Goal: Find specific page/section: Find specific page/section

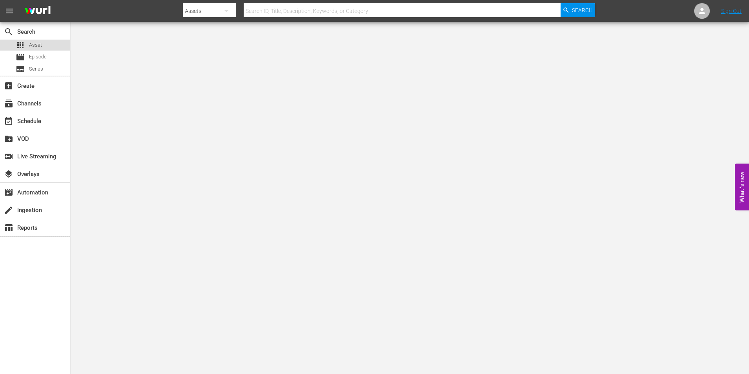
click at [40, 49] on div "apps Asset" at bounding box center [29, 45] width 26 height 11
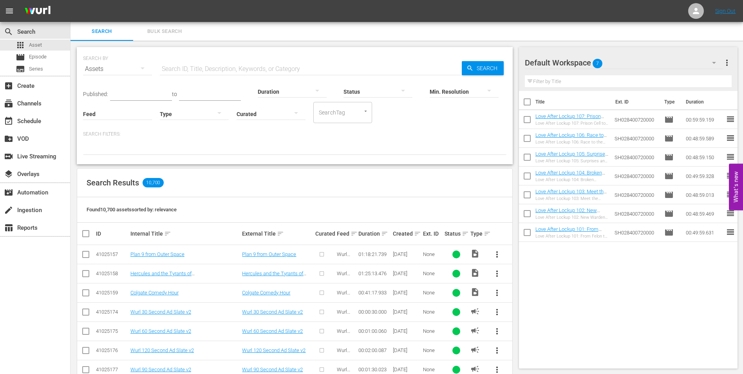
click at [187, 67] on input "text" at bounding box center [311, 69] width 302 height 19
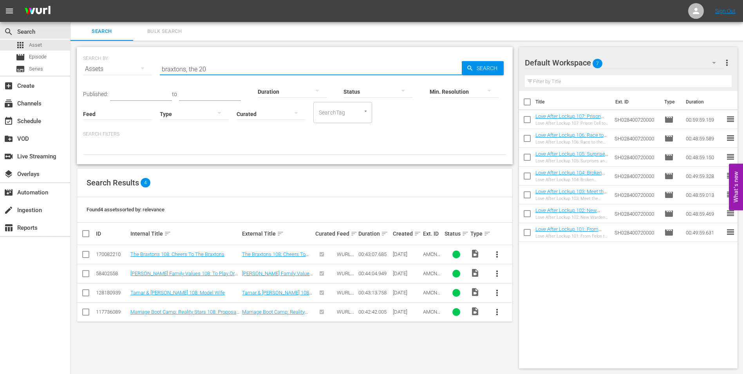
type input "braxtons, the 201"
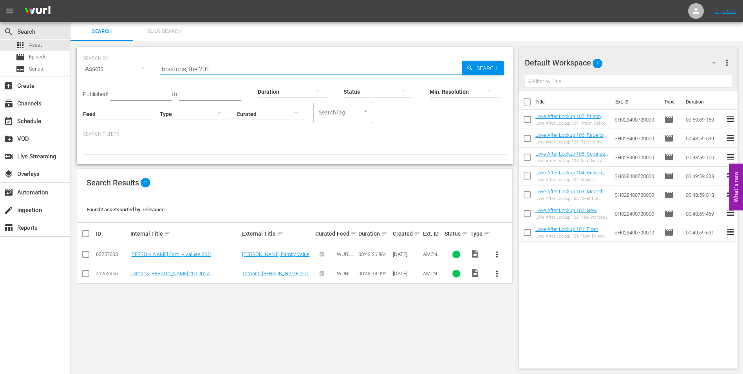
drag, startPoint x: 217, startPoint y: 69, endPoint x: 150, endPoint y: 62, distance: 66.7
click at [150, 62] on div "SEARCH BY Search By Assets Search ID, Title, Description, Keywords, or Category…" at bounding box center [295, 64] width 424 height 28
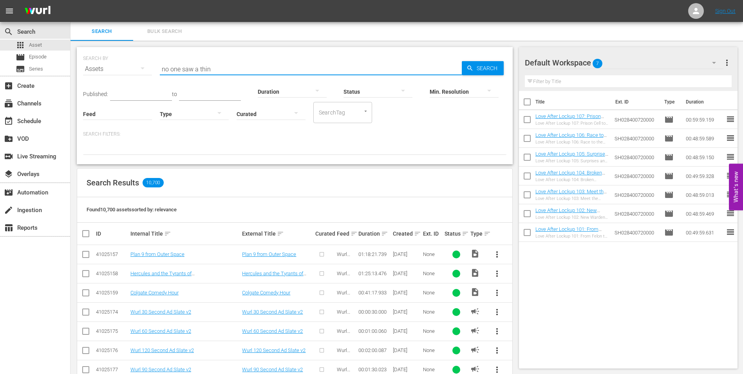
type input "no one saw a thing"
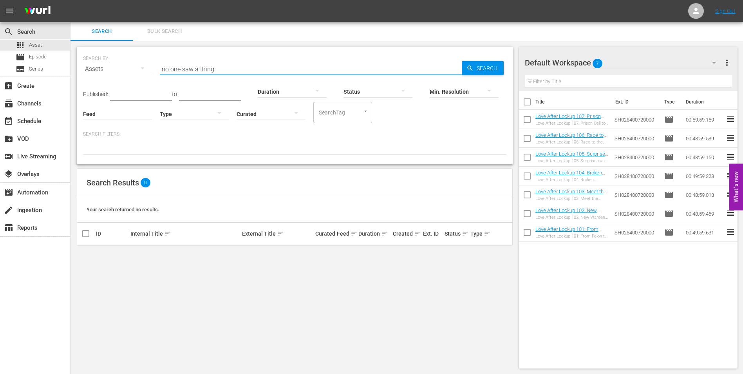
drag, startPoint x: 223, startPoint y: 68, endPoint x: 145, endPoint y: 66, distance: 78.0
click at [145, 66] on div "SEARCH BY Search By Assets Search ID, Title, Description, Keywords, or Category…" at bounding box center [295, 64] width 424 height 28
drag, startPoint x: 201, startPoint y: 72, endPoint x: 158, endPoint y: 71, distance: 42.3
click at [158, 71] on div "SEARCH BY Search By Assets Search ID, Title, Description, Keywords, or Category…" at bounding box center [295, 64] width 424 height 28
drag, startPoint x: 199, startPoint y: 68, endPoint x: 127, endPoint y: 52, distance: 73.8
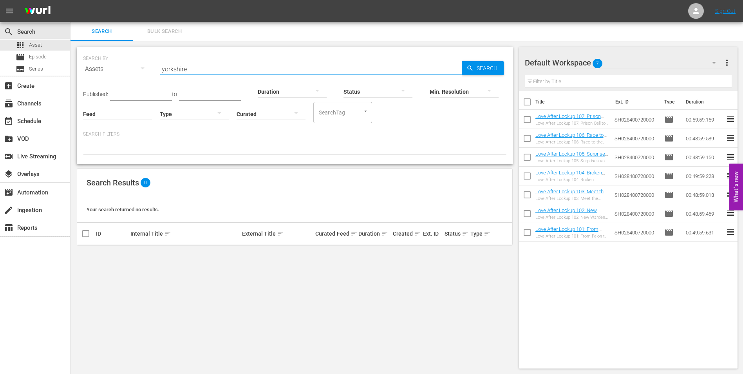
click at [127, 52] on div "SEARCH BY Search By Assets Search ID, Title, Description, Keywords, or Category…" at bounding box center [295, 64] width 424 height 28
type input "yorkshire"
click at [206, 56] on div "SEARCH BY Search By Assets Search ID, Title, Description, Keywords, or Category…" at bounding box center [295, 64] width 424 height 28
click at [203, 65] on input "yorkshire" at bounding box center [311, 69] width 302 height 19
drag, startPoint x: 174, startPoint y: 60, endPoint x: 136, endPoint y: 56, distance: 38.2
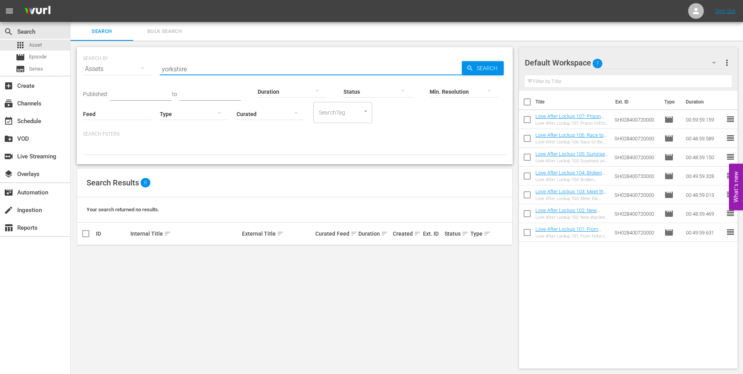
click at [136, 56] on div "SEARCH BY Search By Assets Search ID, Title, Description, Keywords, or Category…" at bounding box center [295, 64] width 424 height 28
click at [222, 68] on input "yorkshire" at bounding box center [311, 69] width 302 height 19
drag, startPoint x: 226, startPoint y: 70, endPoint x: 157, endPoint y: 65, distance: 69.1
click at [157, 65] on div "SEARCH BY Search By Assets Search ID, Title, Description, Keywords, or Category…" at bounding box center [295, 64] width 424 height 28
click at [215, 74] on input "yorkshire" at bounding box center [311, 69] width 302 height 19
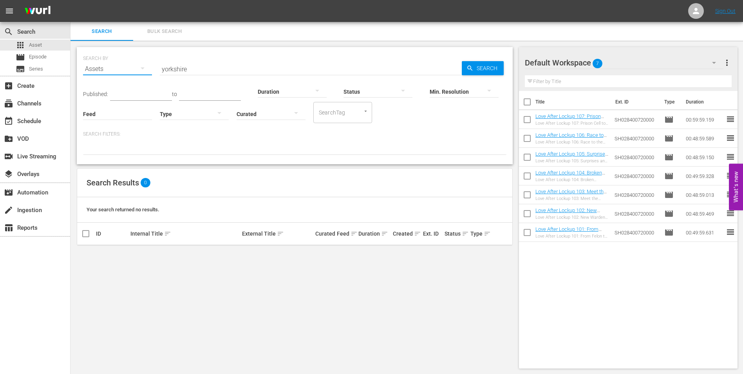
drag, startPoint x: 135, startPoint y: 65, endPoint x: 129, endPoint y: 65, distance: 5.5
click at [129, 65] on div "Assets" at bounding box center [117, 70] width 69 height 28
click at [220, 67] on div "Channels Series Episodes Assets" at bounding box center [371, 187] width 743 height 374
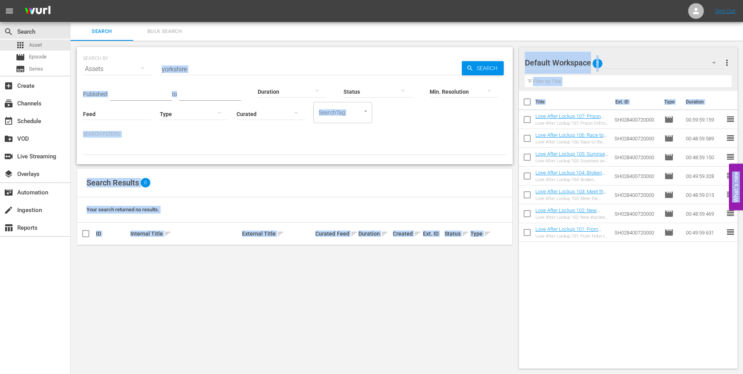
drag, startPoint x: 188, startPoint y: 67, endPoint x: 153, endPoint y: 65, distance: 34.9
drag, startPoint x: 153, startPoint y: 65, endPoint x: 198, endPoint y: 71, distance: 45.4
click at [198, 71] on input "yorkshire" at bounding box center [311, 69] width 302 height 19
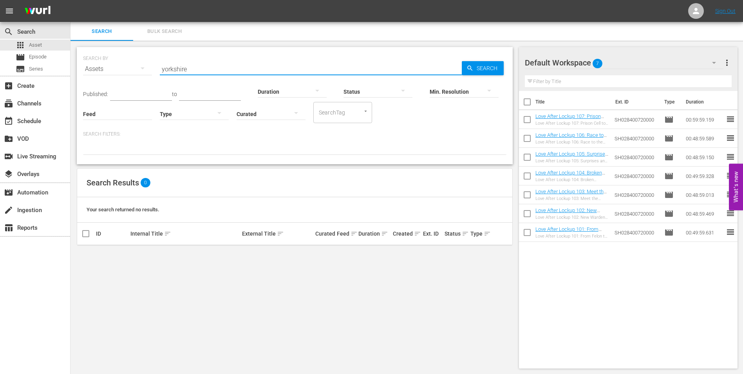
drag, startPoint x: 198, startPoint y: 71, endPoint x: 160, endPoint y: 66, distance: 38.3
click at [160, 66] on input "yorkshire" at bounding box center [311, 69] width 302 height 19
type input "love after lockup 451"
